Goal: Task Accomplishment & Management: Manage account settings

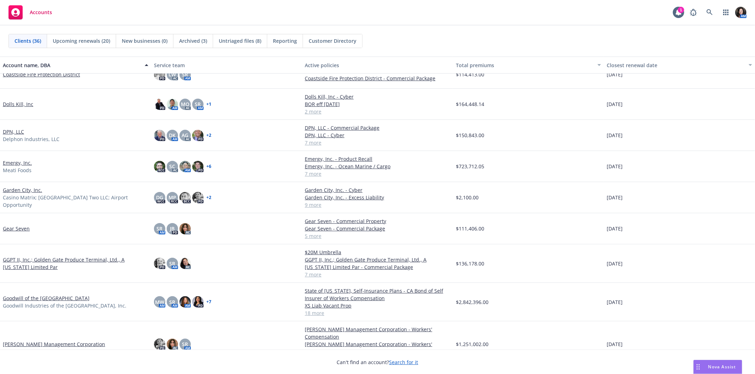
scroll to position [196, 0]
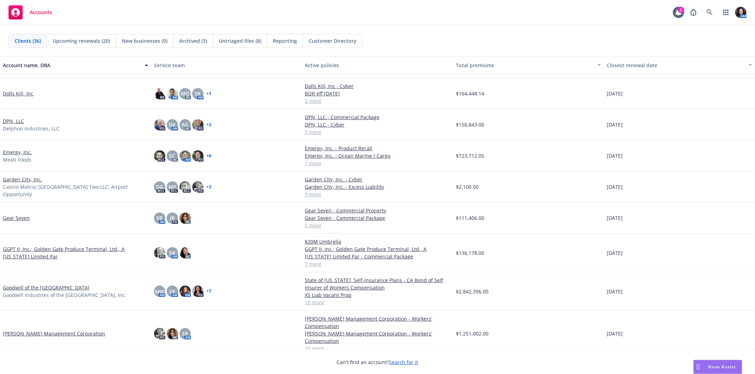
click at [59, 283] on div "Goodwill of the San Francisco Bay Goodwill Industries of the Greater East Bay, …" at bounding box center [75, 291] width 151 height 39
click at [57, 289] on link "Goodwill of the [GEOGRAPHIC_DATA]" at bounding box center [46, 287] width 87 height 7
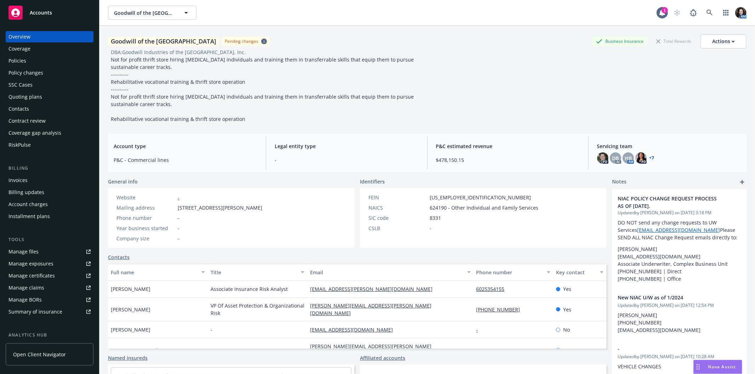
click at [25, 74] on div "Policy changes" at bounding box center [25, 72] width 35 height 11
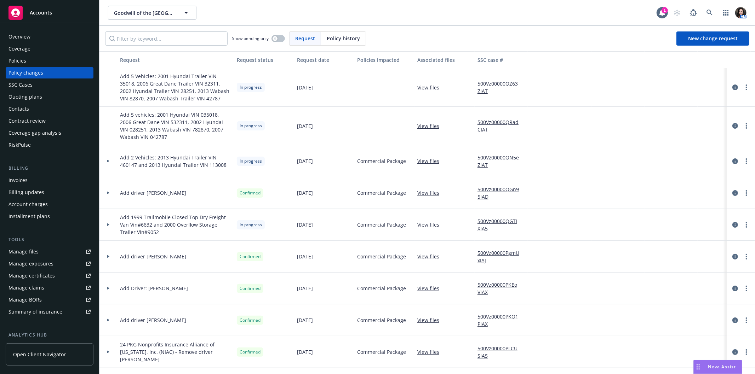
click at [425, 126] on link "View files" at bounding box center [431, 125] width 28 height 7
click at [421, 88] on link "View files" at bounding box center [431, 87] width 28 height 7
click at [742, 89] on link "more" at bounding box center [746, 87] width 8 height 8
click at [699, 129] on link "Rescind request" at bounding box center [683, 130] width 121 height 14
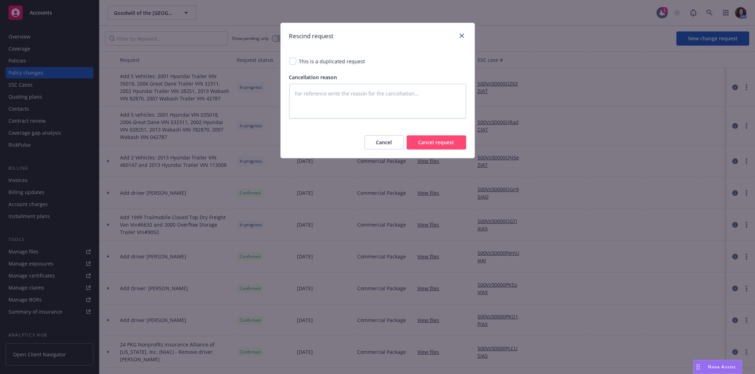
click at [330, 62] on span "This is a duplicated request" at bounding box center [332, 61] width 66 height 7
click at [290, 57] on span "This is a duplicated request Cancellation reason" at bounding box center [378, 87] width 194 height 77
type textarea "x"
click at [290, 60] on input "checkbox" at bounding box center [292, 61] width 7 height 7
checkbox input "true"
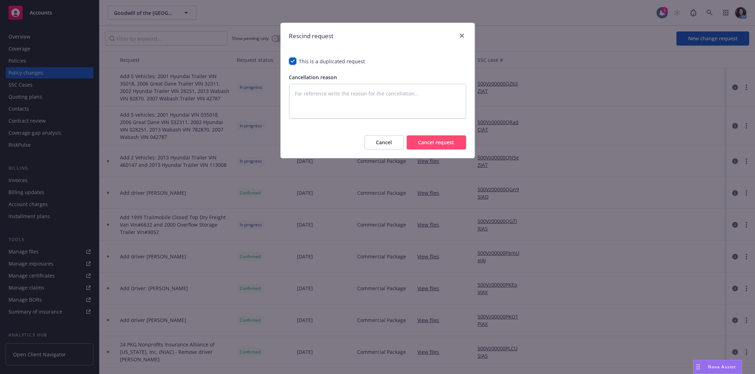
type textarea "x"
click at [433, 141] on button "Cancel request" at bounding box center [435, 142] width 59 height 14
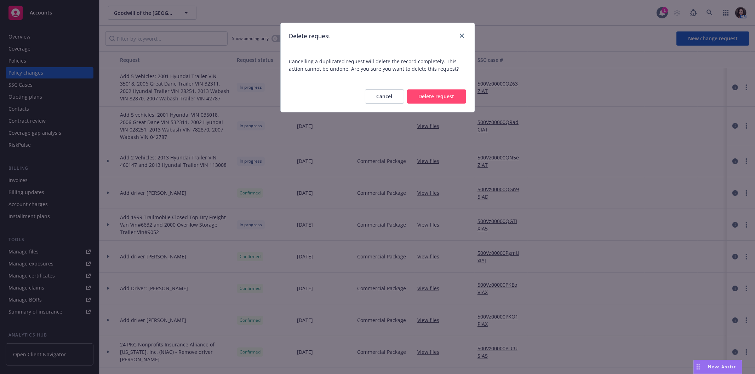
click at [422, 94] on button "Delete request" at bounding box center [436, 97] width 59 height 14
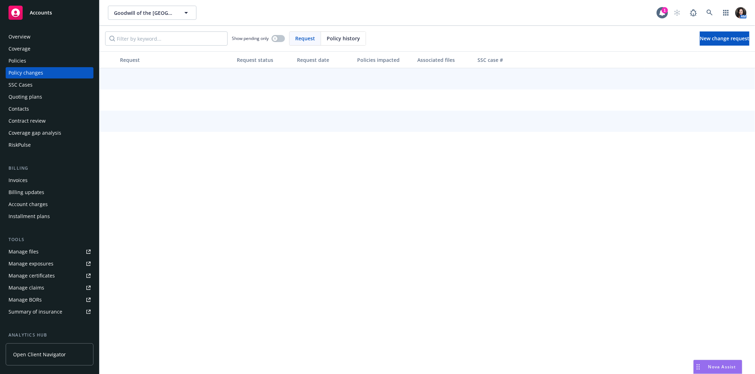
click at [27, 78] on div "Policy changes" at bounding box center [25, 72] width 35 height 11
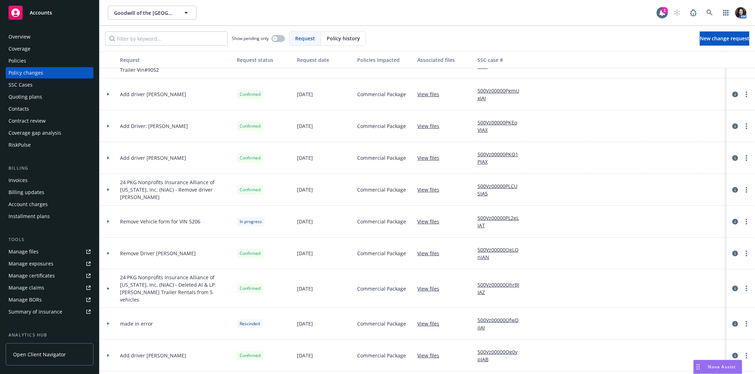
scroll to position [79, 0]
